Goal: Task Accomplishment & Management: Manage account settings

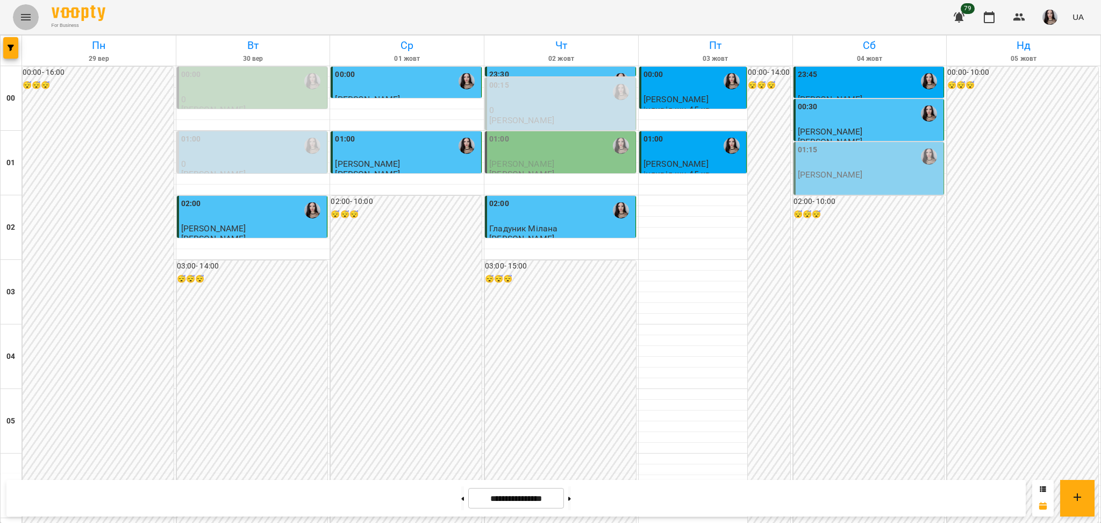
click at [26, 16] on icon "Menu" at bounding box center [25, 17] width 13 height 13
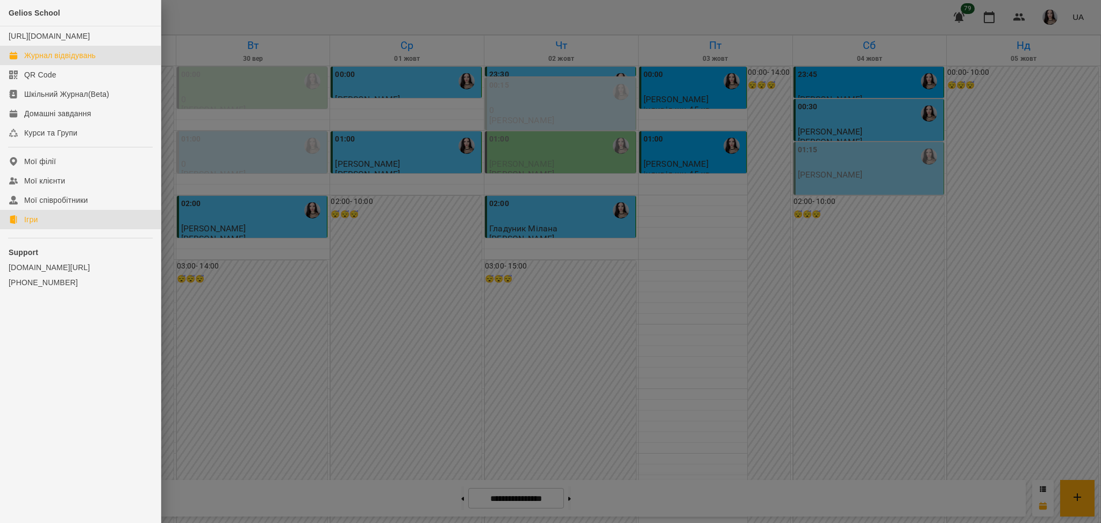
click at [47, 229] on link "Ігри" at bounding box center [80, 219] width 161 height 19
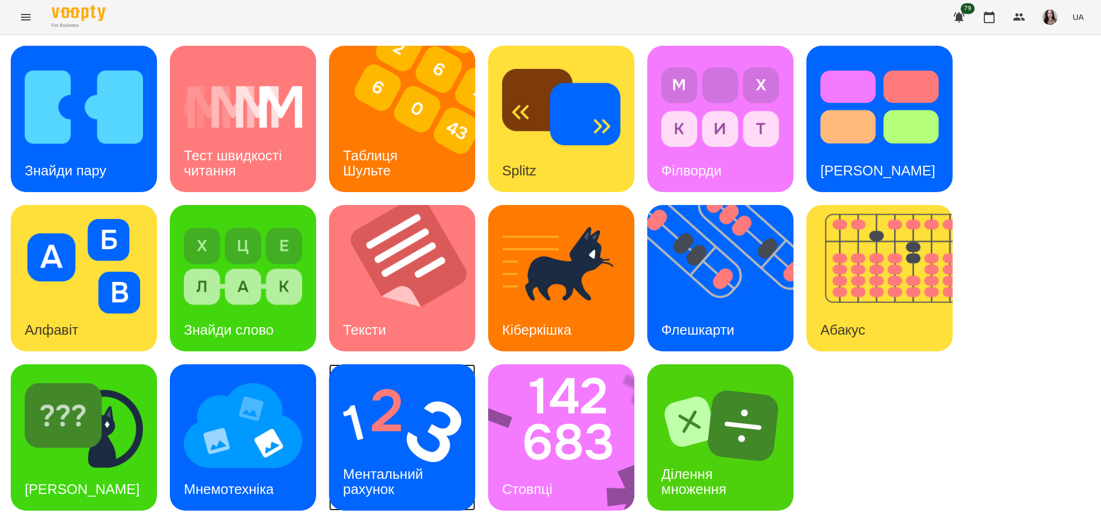
click at [423, 449] on img at bounding box center [402, 425] width 118 height 95
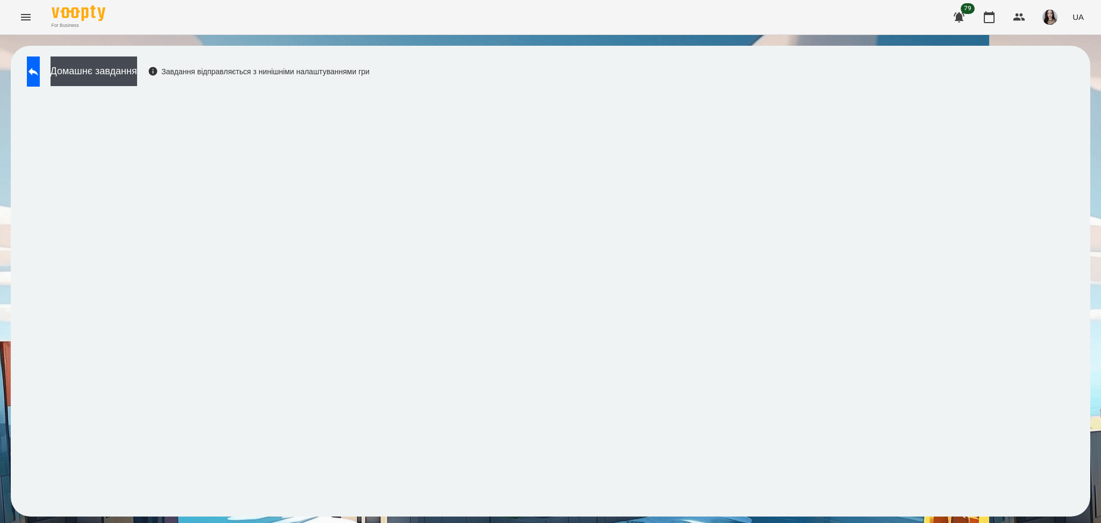
click at [15, 31] on div "For Business 79 UA" at bounding box center [550, 17] width 1101 height 34
click at [20, 19] on icon "Menu" at bounding box center [25, 17] width 13 height 13
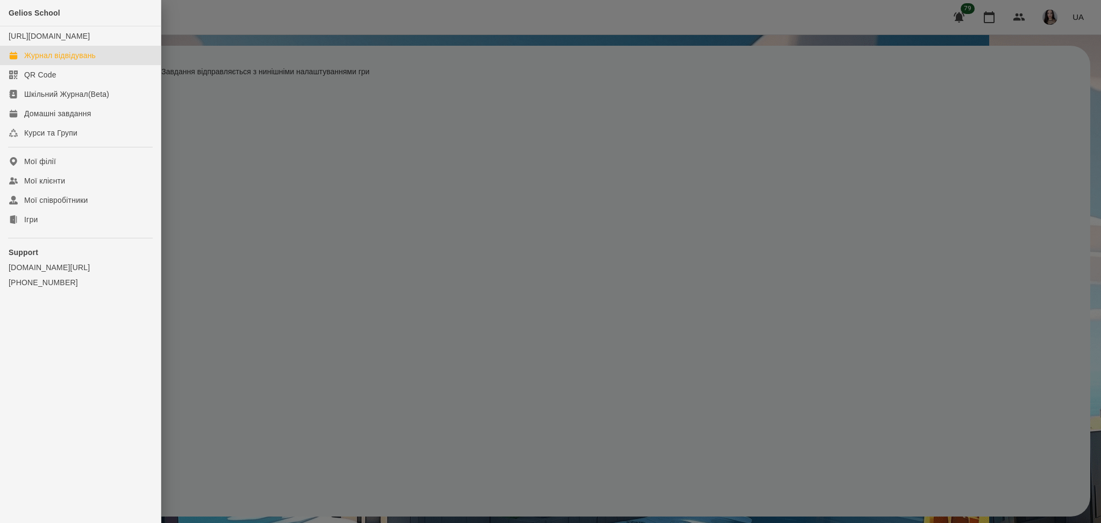
click at [70, 59] on link "Журнал відвідувань" at bounding box center [80, 55] width 161 height 19
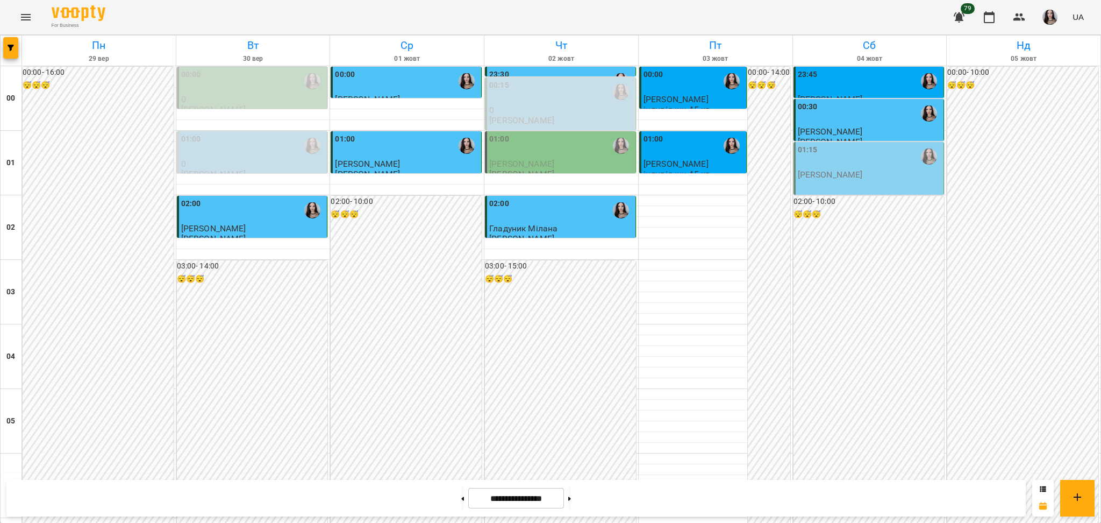
click at [840, 176] on p "[PERSON_NAME]" at bounding box center [830, 174] width 65 height 9
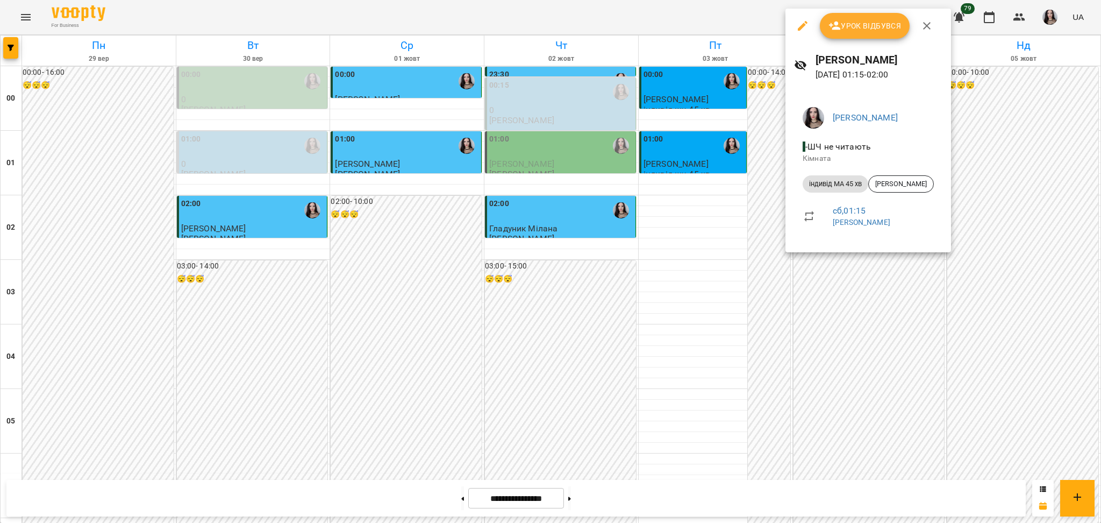
click at [732, 233] on div at bounding box center [550, 261] width 1101 height 523
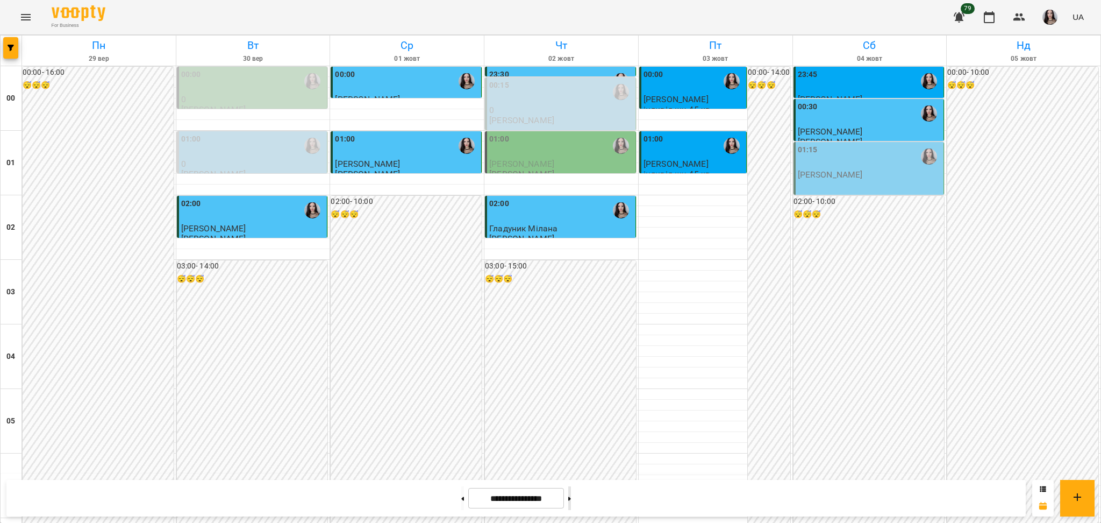
click at [571, 495] on button at bounding box center [569, 498] width 3 height 24
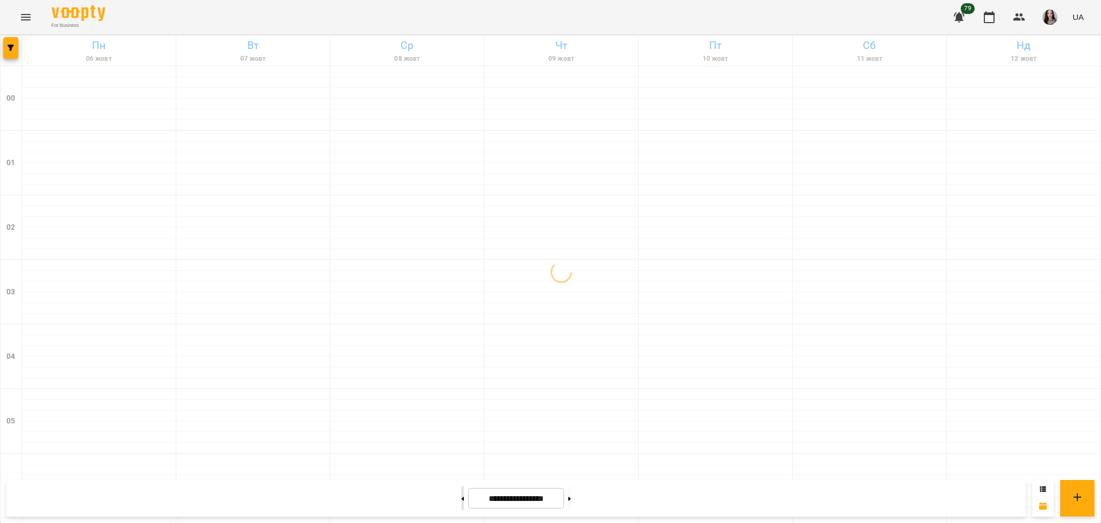
click at [461, 504] on button at bounding box center [462, 498] width 3 height 24
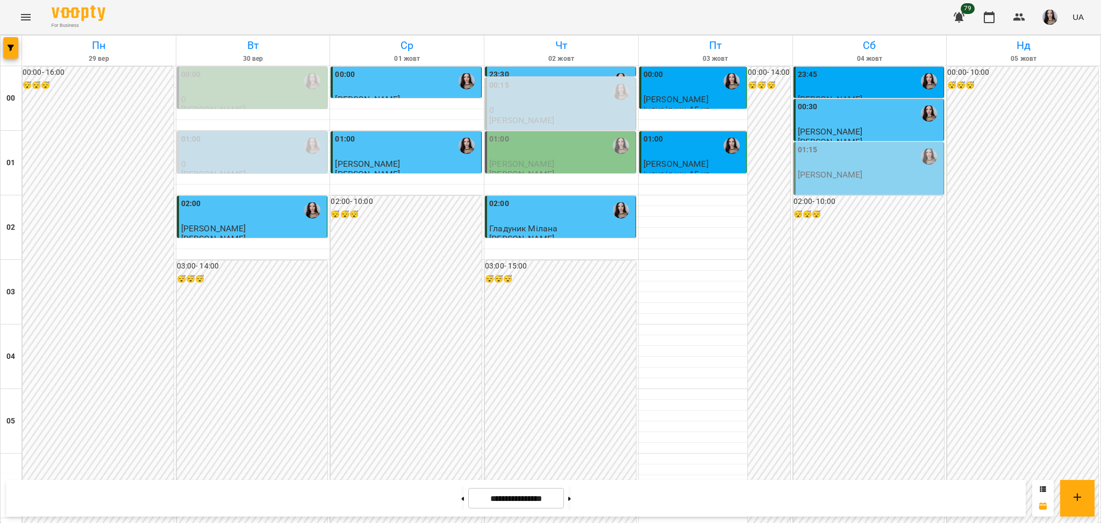
click at [519, 144] on div "01:00" at bounding box center [561, 145] width 144 height 25
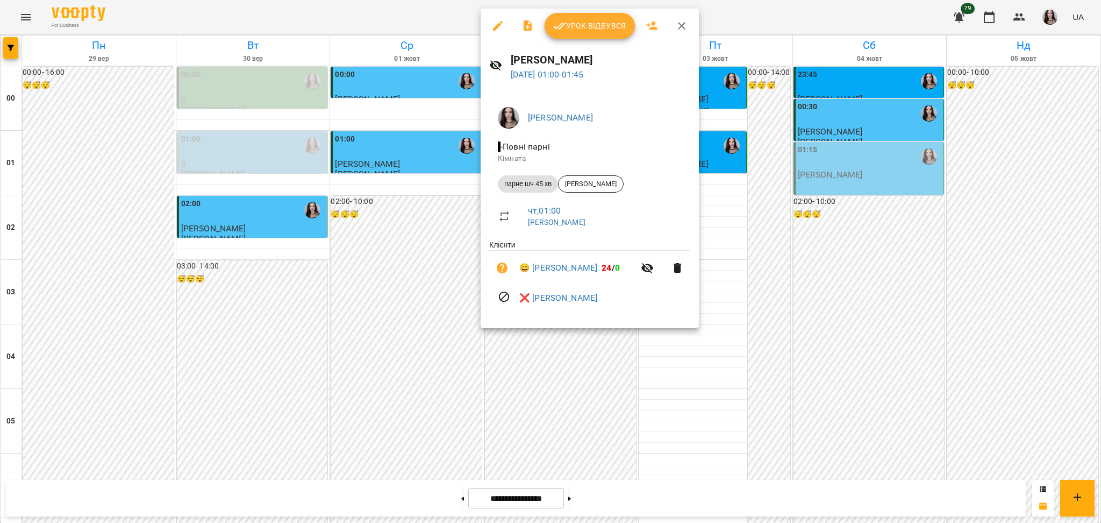
click at [633, 380] on div at bounding box center [550, 261] width 1101 height 523
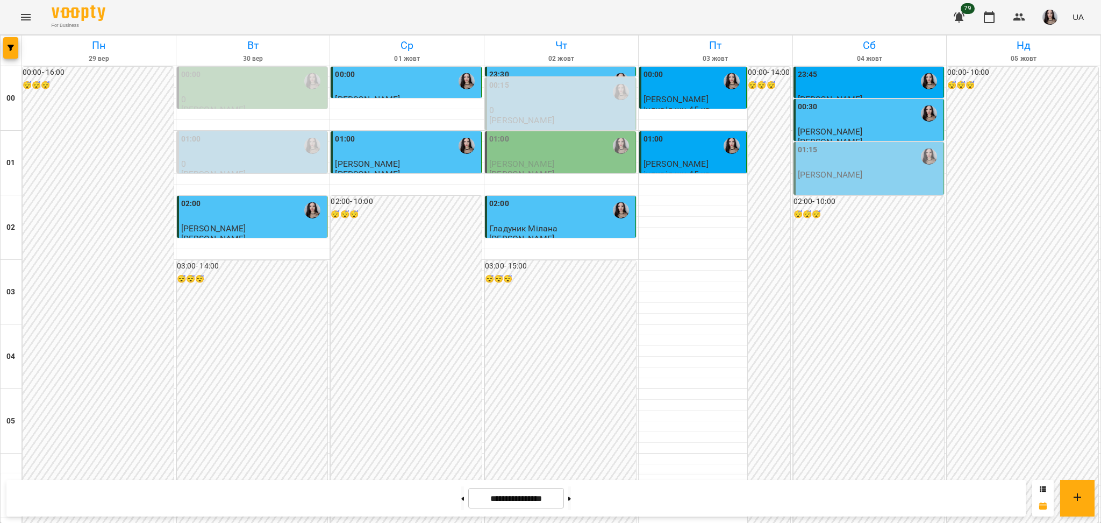
click at [544, 142] on div "01:00" at bounding box center [561, 145] width 144 height 25
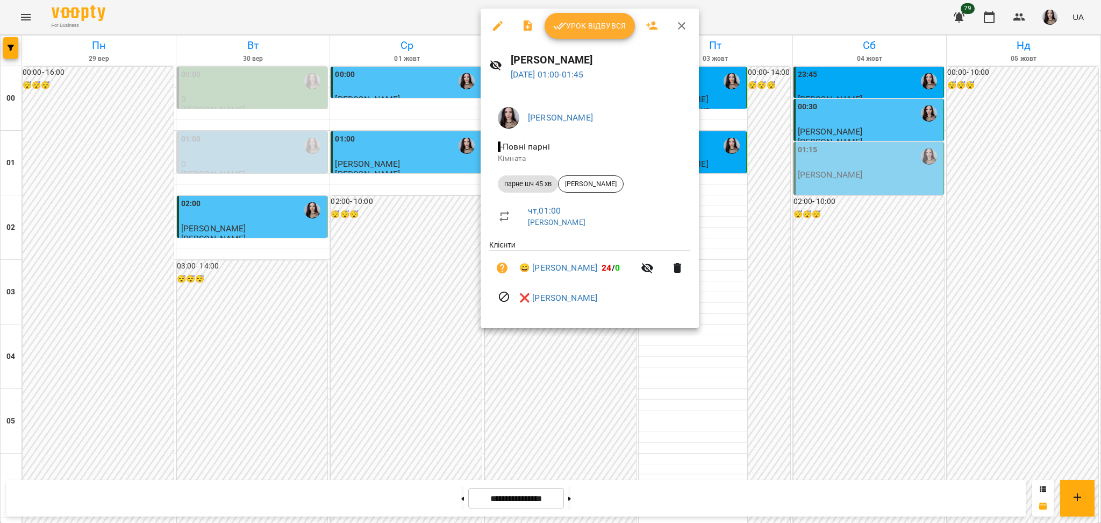
click at [669, 373] on div at bounding box center [550, 261] width 1101 height 523
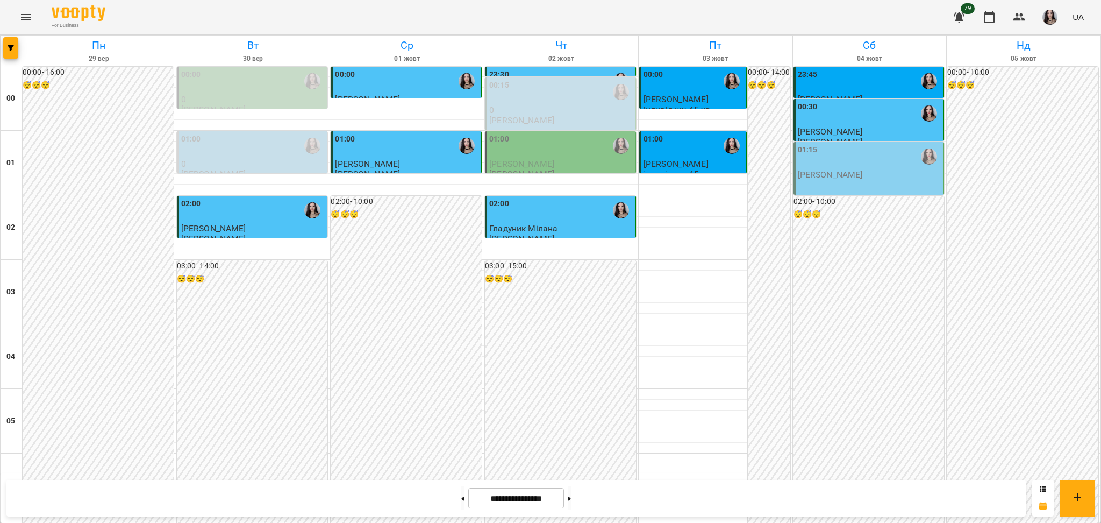
scroll to position [1140, 0]
click at [571, 501] on button at bounding box center [569, 498] width 3 height 24
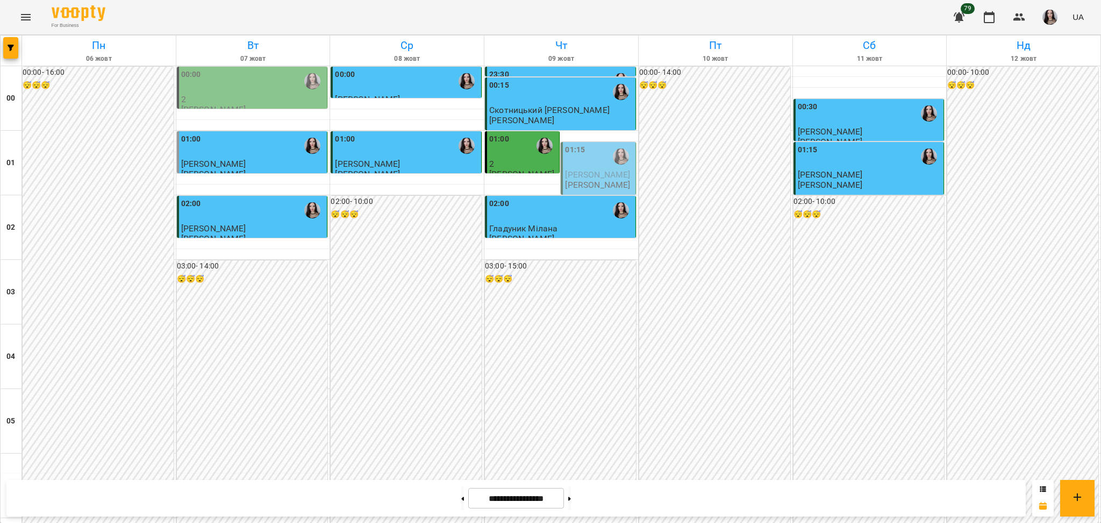
scroll to position [1074, 0]
click at [571, 494] on button at bounding box center [569, 498] width 3 height 24
type input "**********"
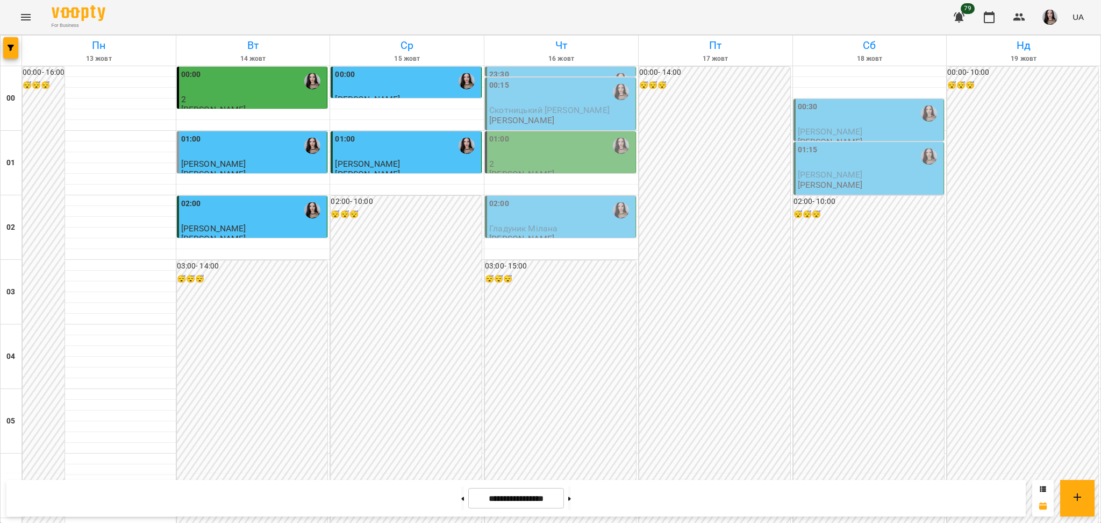
scroll to position [1140, 0]
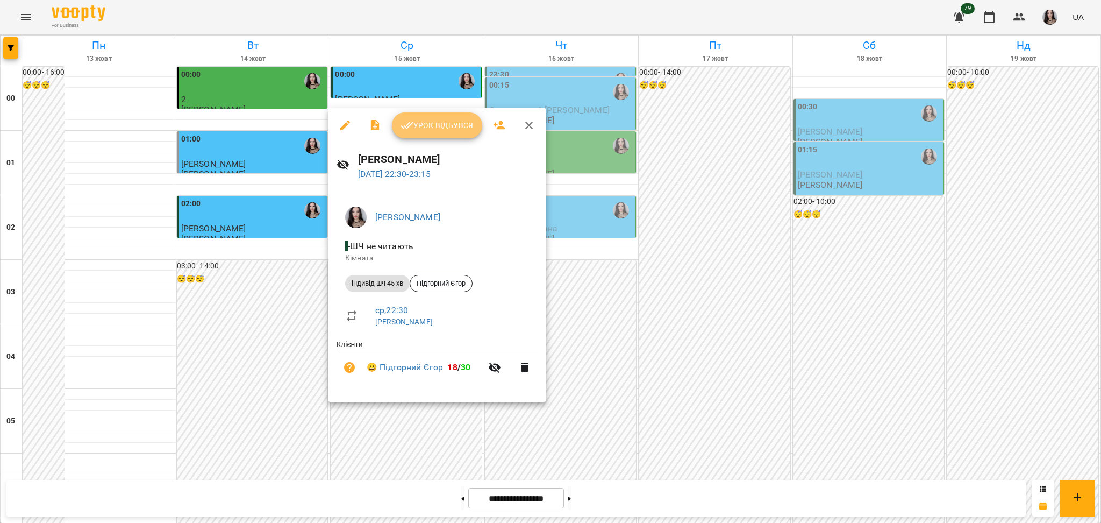
click at [444, 122] on span "Урок відбувся" at bounding box center [437, 125] width 73 height 13
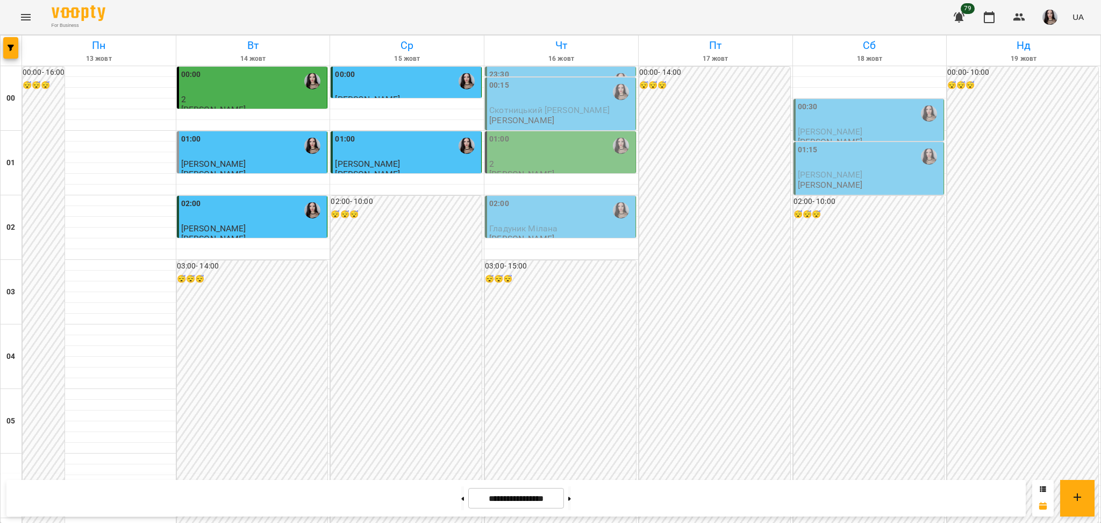
scroll to position [1140, 0]
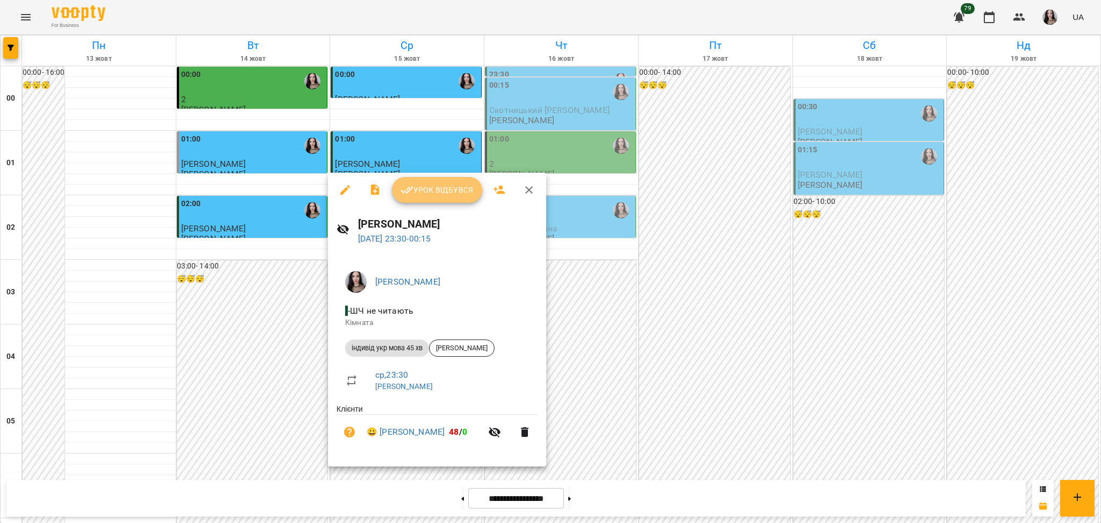
click at [445, 179] on button "Урок відбувся" at bounding box center [437, 190] width 90 height 26
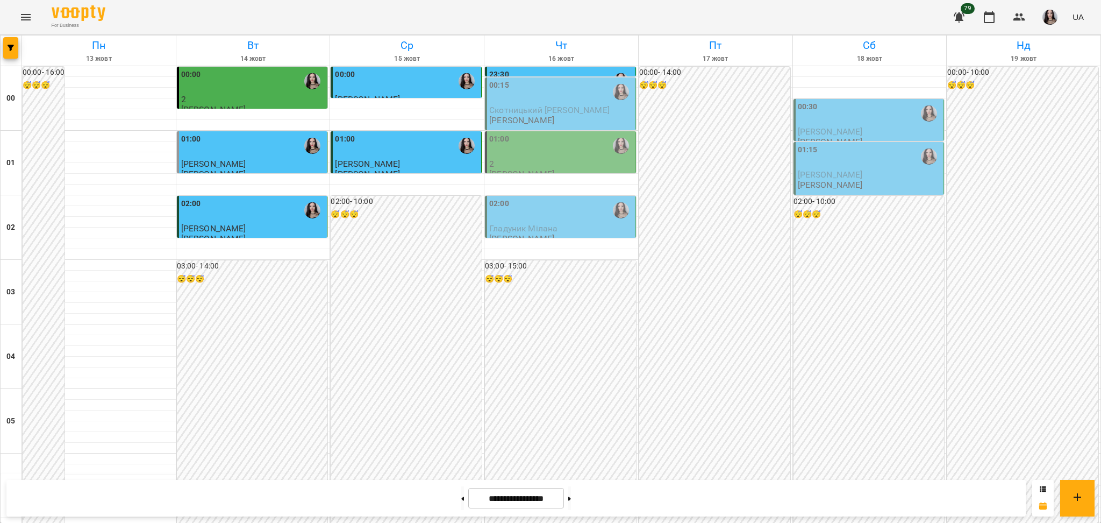
click at [513, 98] on div "00:15" at bounding box center [561, 92] width 144 height 25
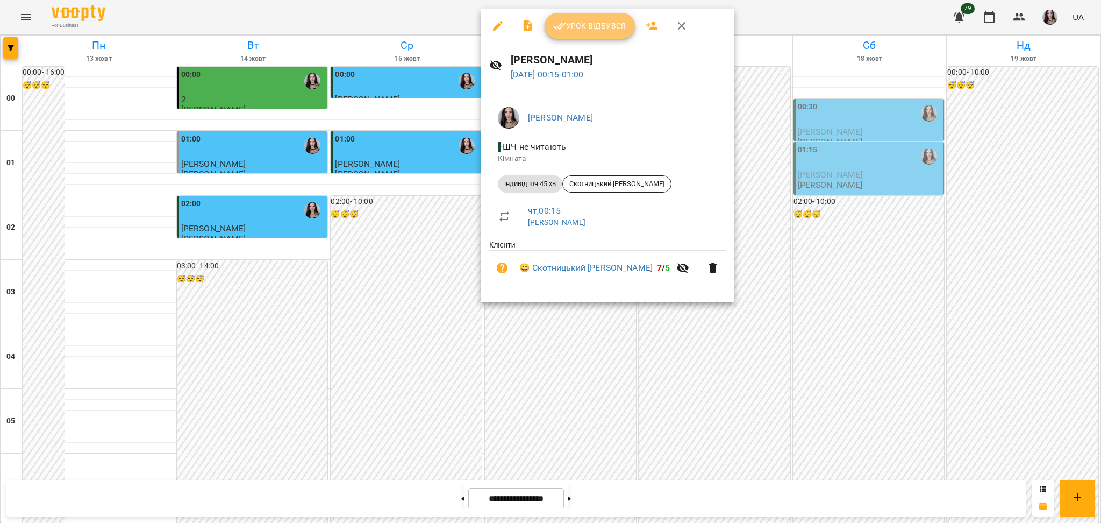
click at [577, 24] on span "Урок відбувся" at bounding box center [589, 25] width 73 height 13
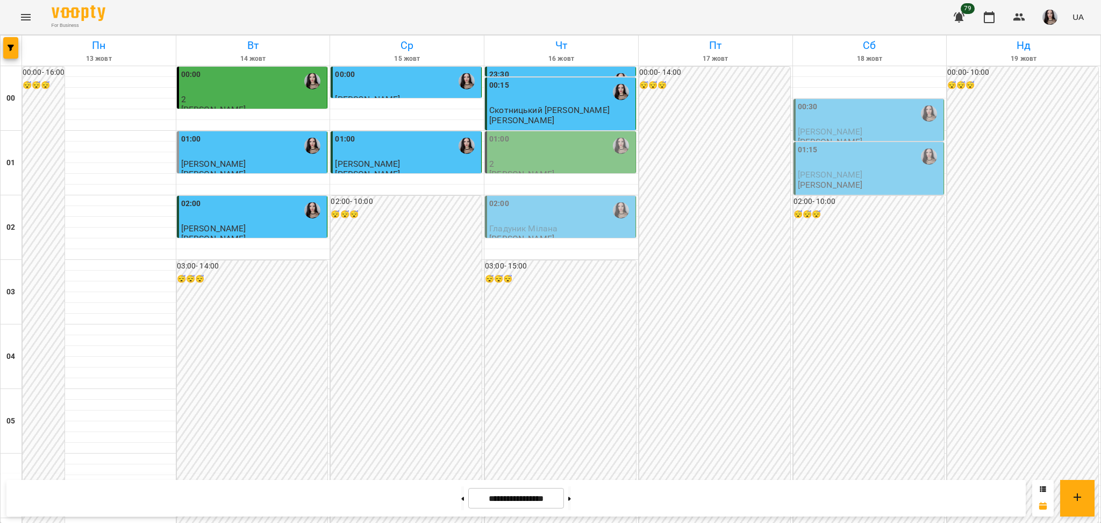
click at [528, 153] on div "01:00" at bounding box center [561, 145] width 144 height 25
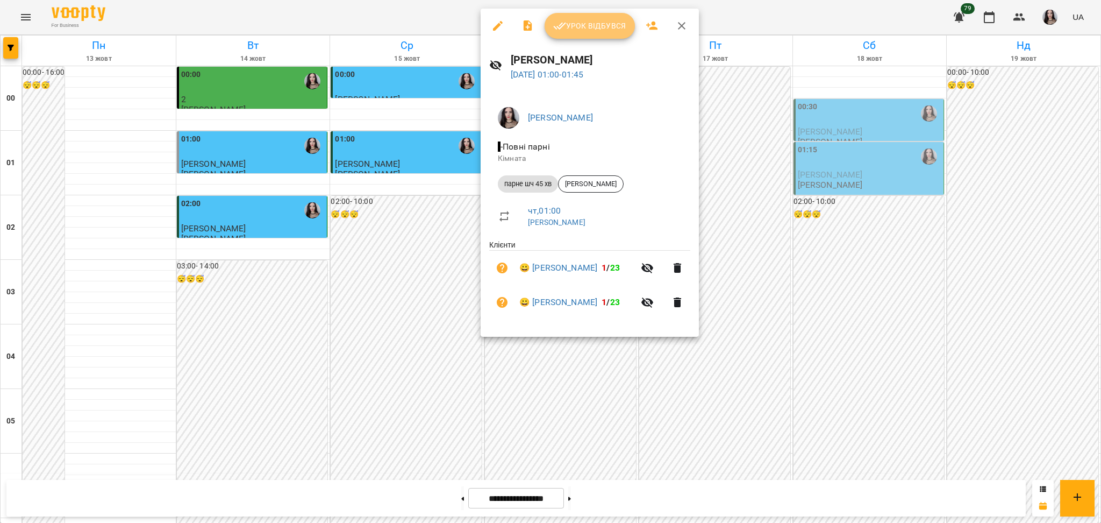
click at [589, 25] on span "Урок відбувся" at bounding box center [589, 25] width 73 height 13
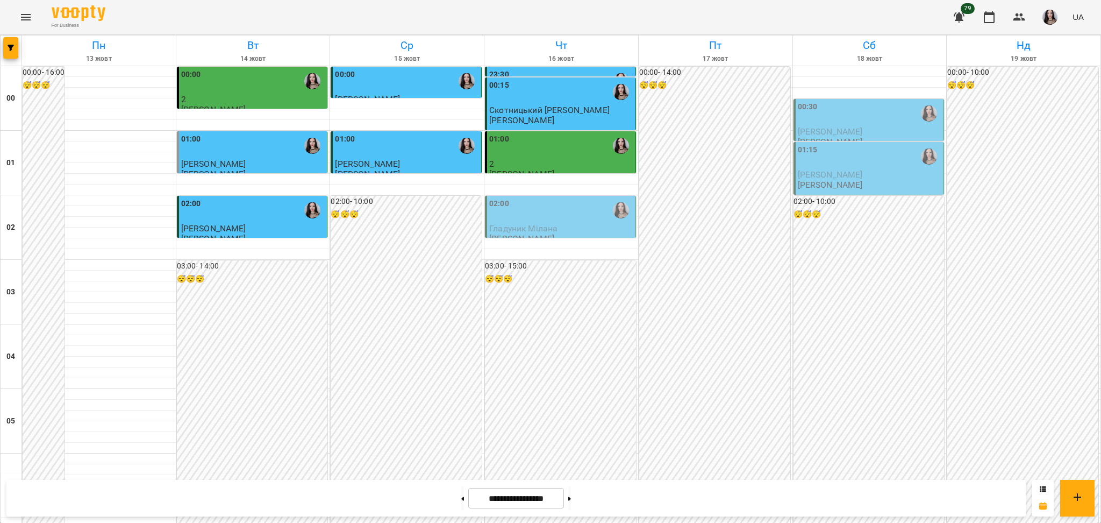
click at [518, 225] on span "Гладуник Мілана" at bounding box center [523, 228] width 68 height 10
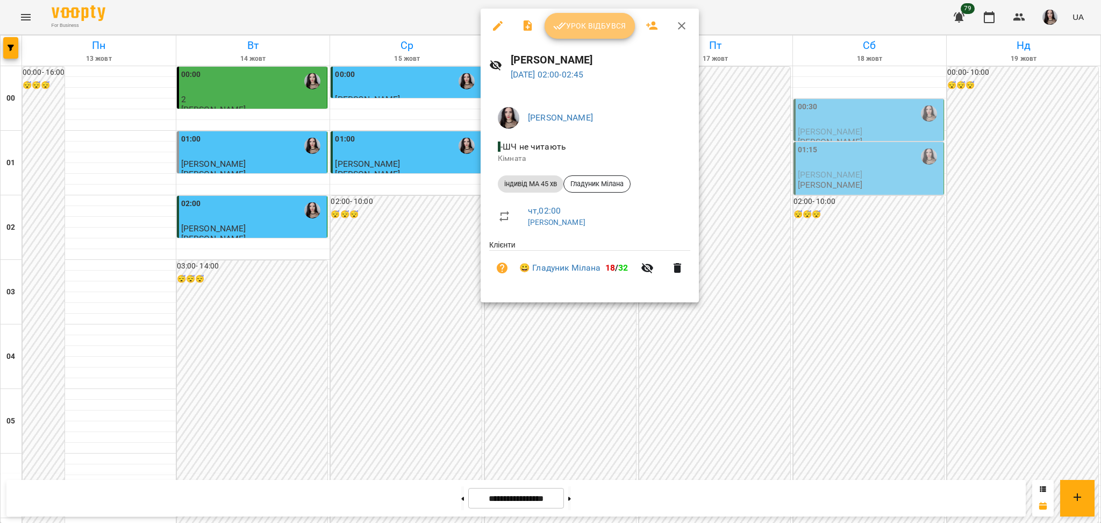
click at [578, 21] on span "Урок відбувся" at bounding box center [589, 25] width 73 height 13
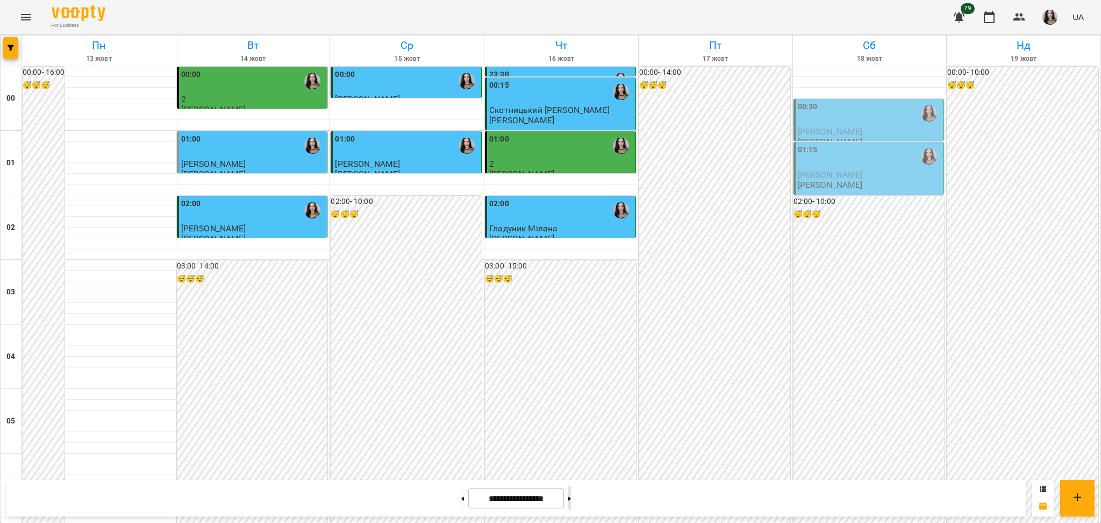
click at [571, 489] on button at bounding box center [569, 498] width 3 height 24
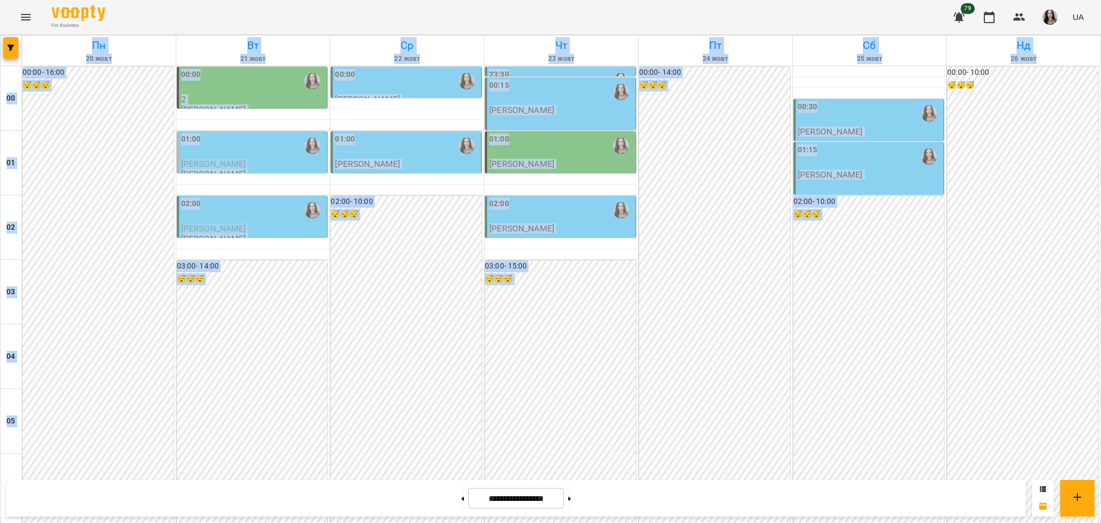
drag, startPoint x: 1092, startPoint y: 32, endPoint x: 1099, endPoint y: 113, distance: 80.9
click at [461, 499] on button at bounding box center [462, 498] width 3 height 24
type input "**********"
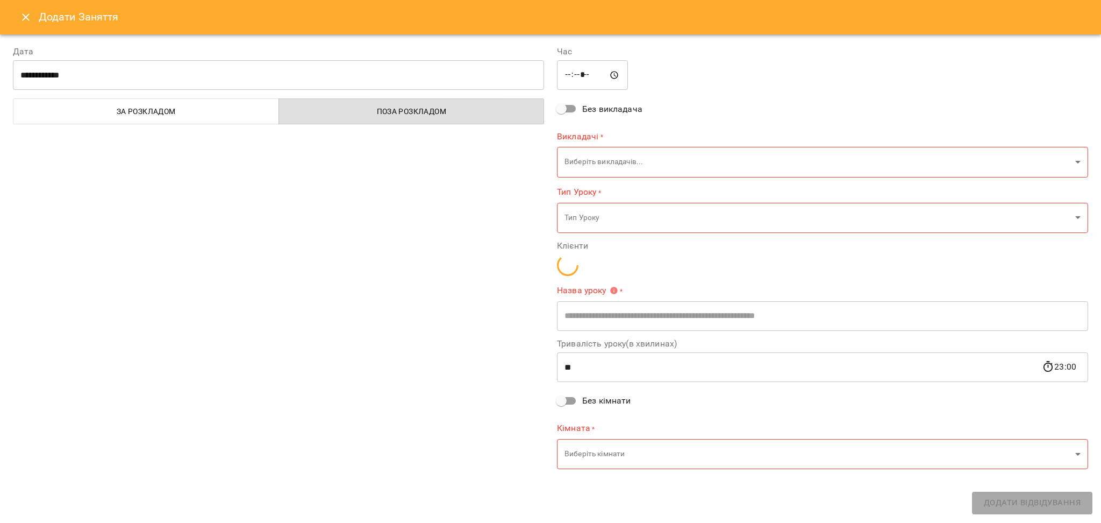
type input "**********"
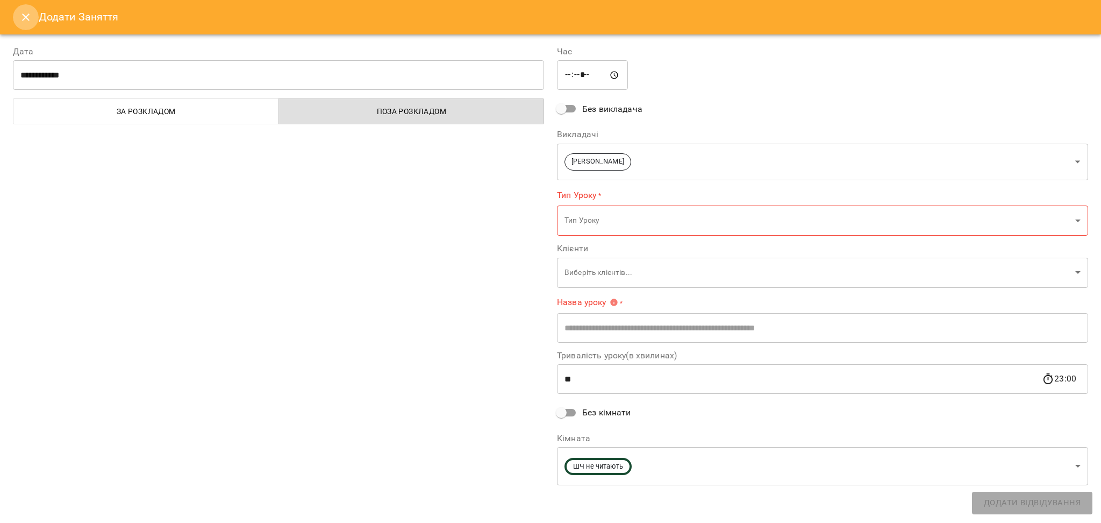
click at [20, 19] on icon "Close" at bounding box center [25, 17] width 13 height 13
